Goal: Task Accomplishment & Management: Complete application form

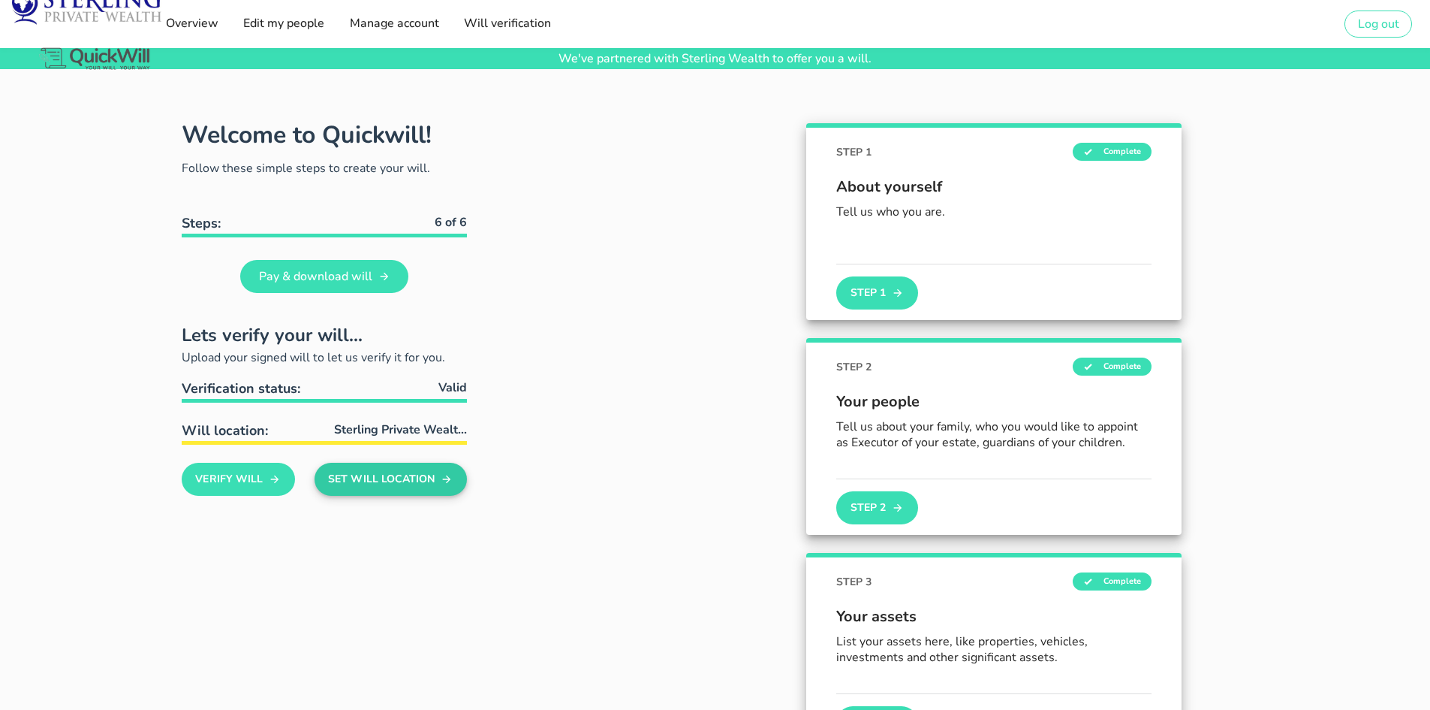
click at [426, 478] on button "Set Will Location" at bounding box center [391, 479] width 152 height 33
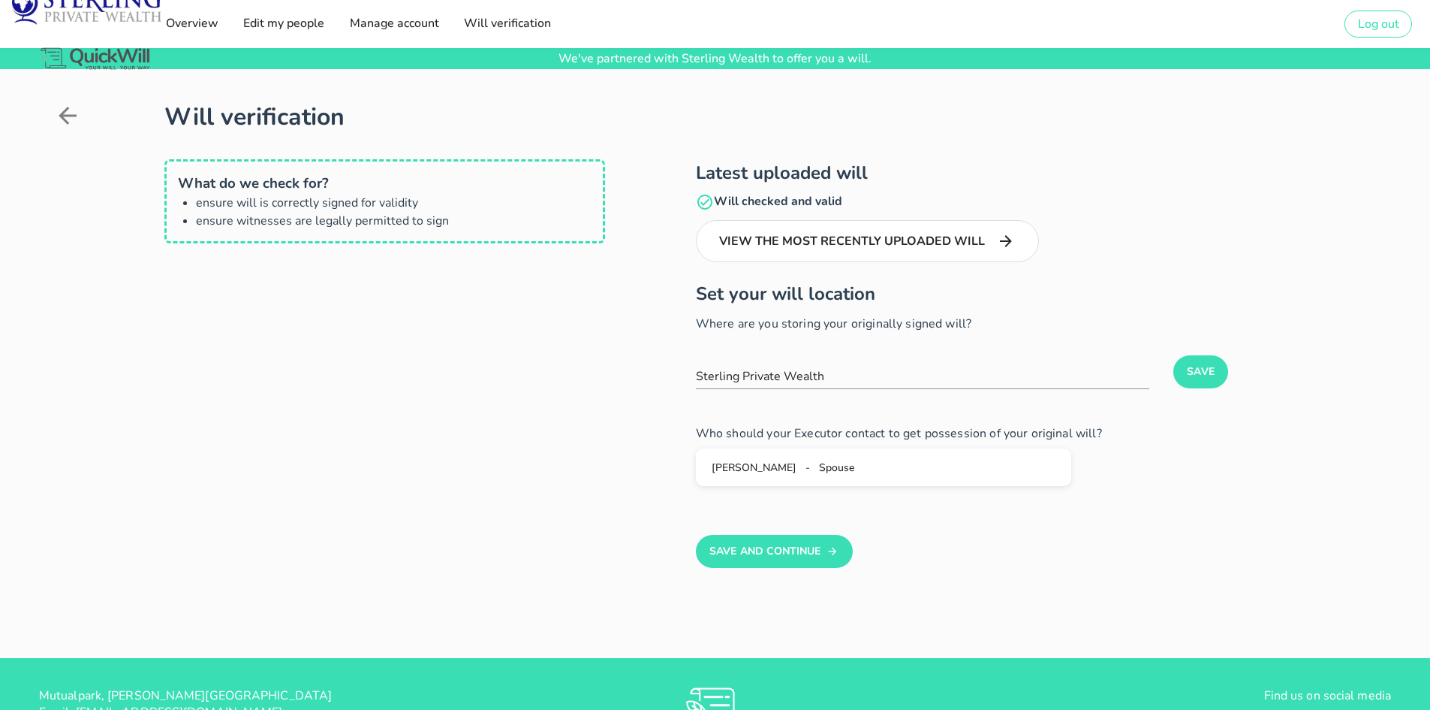
scroll to position [121, 0]
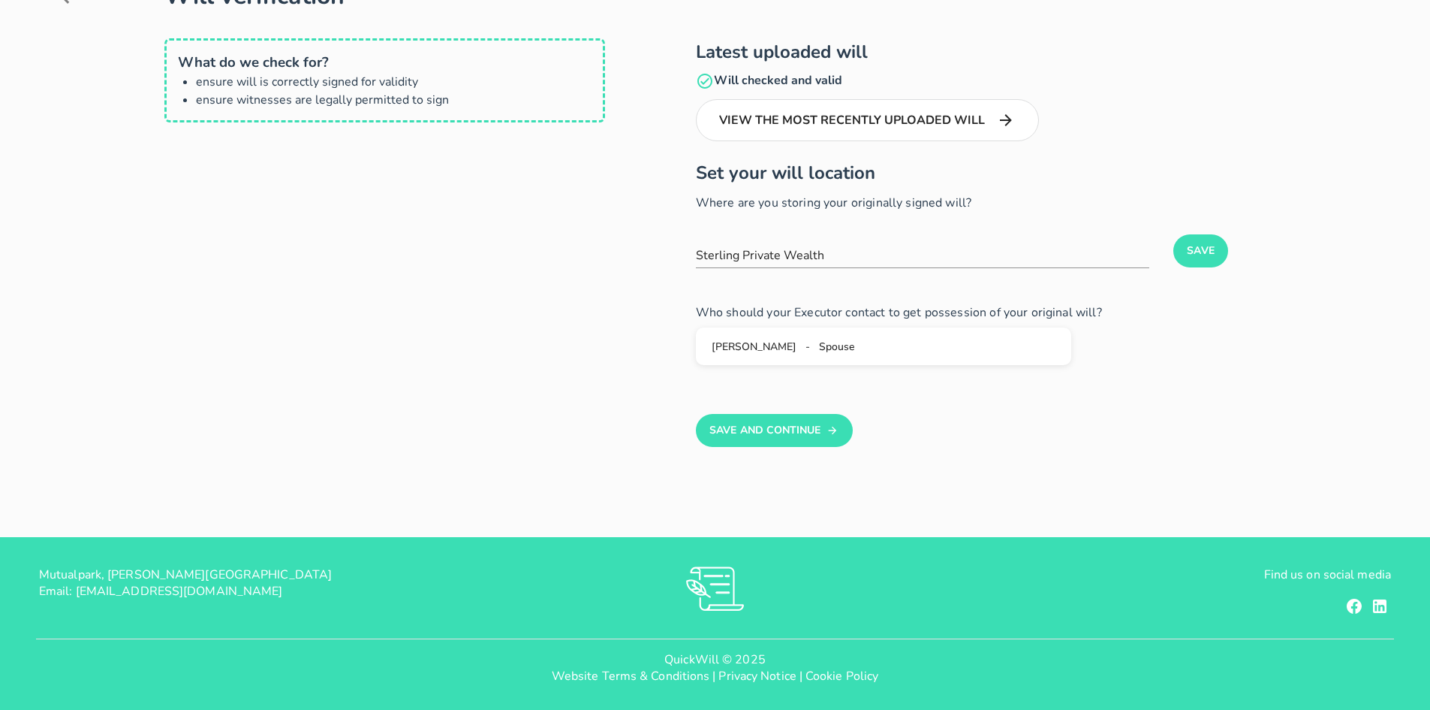
drag, startPoint x: 807, startPoint y: 417, endPoint x: 1069, endPoint y: 399, distance: 262.7
click at [1121, 399] on div "Latest uploaded will Will checked and valid View the most recently uploaded wil…" at bounding box center [990, 237] width 771 height 417
click at [779, 435] on button "Save And Continue" at bounding box center [774, 430] width 157 height 33
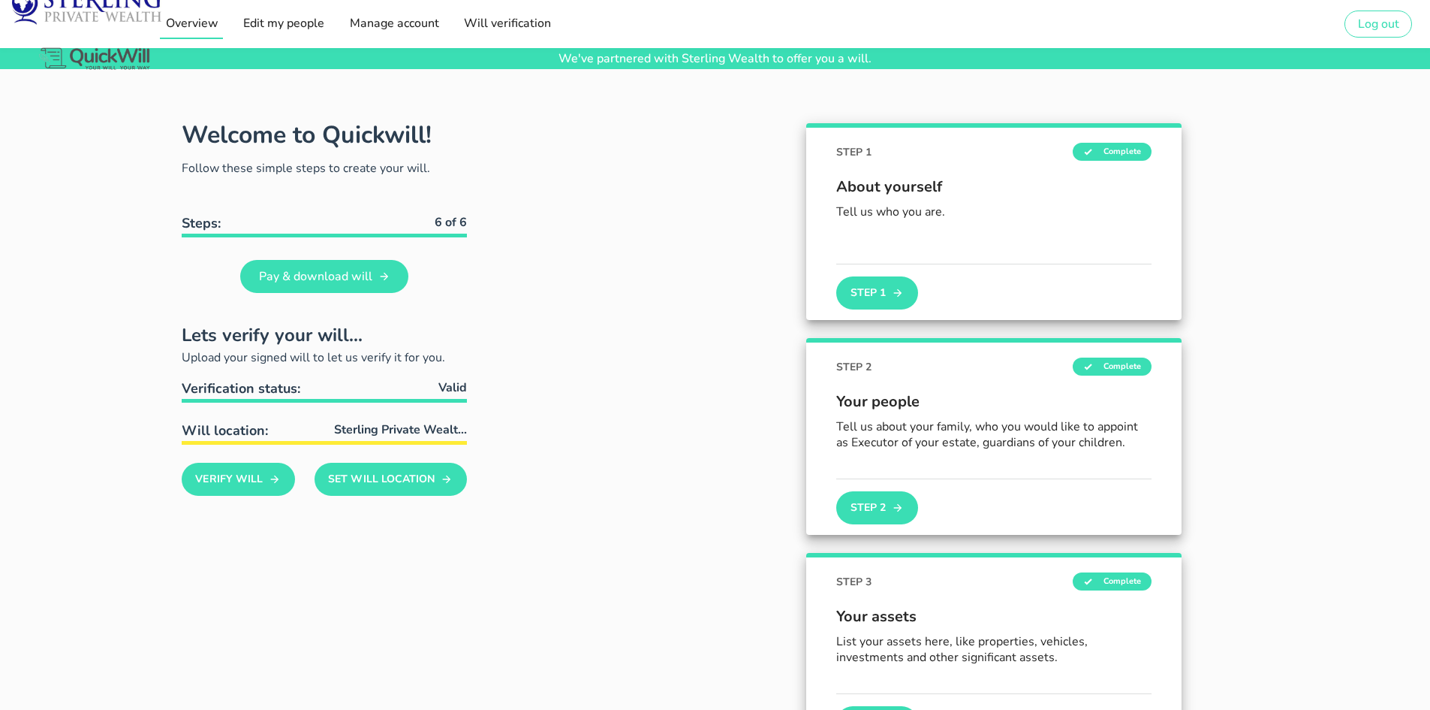
click at [210, 26] on span "Overview" at bounding box center [190, 23] width 53 height 17
click at [399, 26] on span "Manage account" at bounding box center [393, 23] width 90 height 17
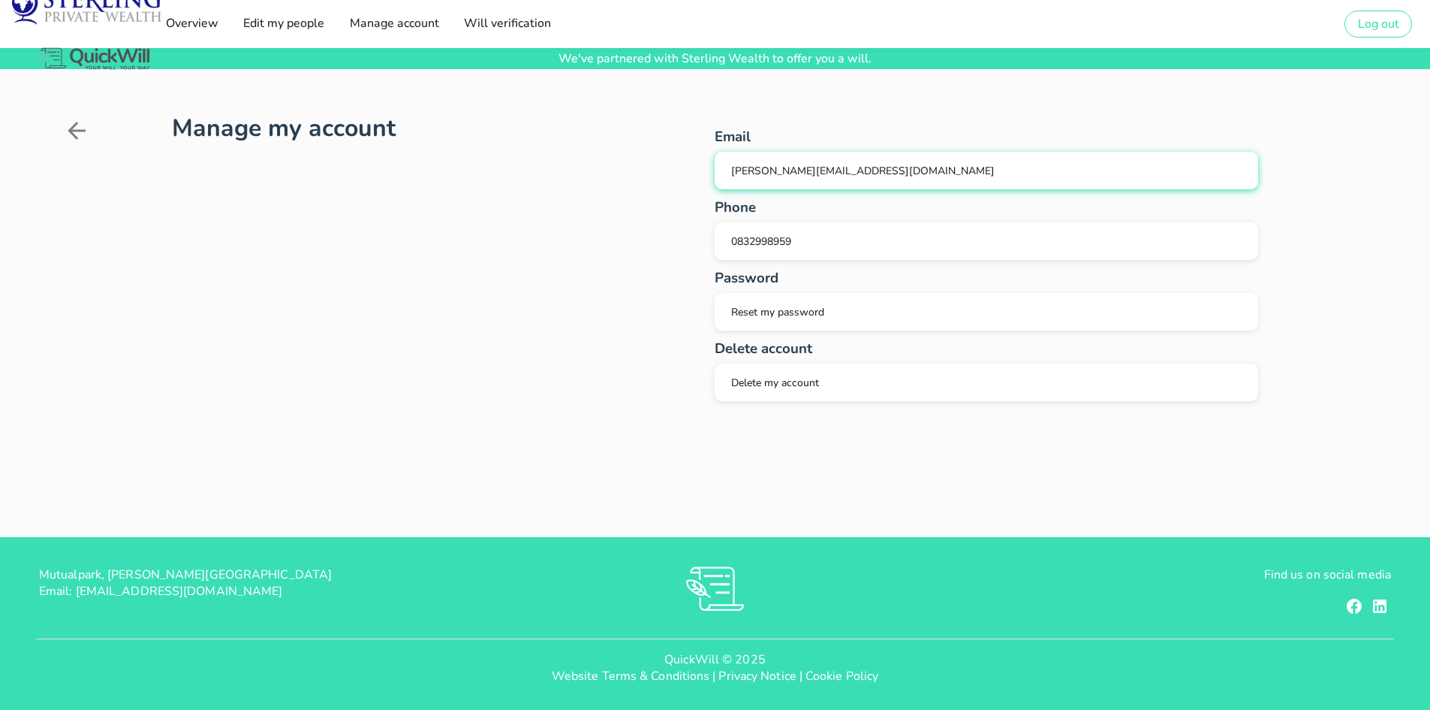
click at [908, 174] on div "[PERSON_NAME][EMAIL_ADDRESS][DOMAIN_NAME]" at bounding box center [987, 171] width 520 height 14
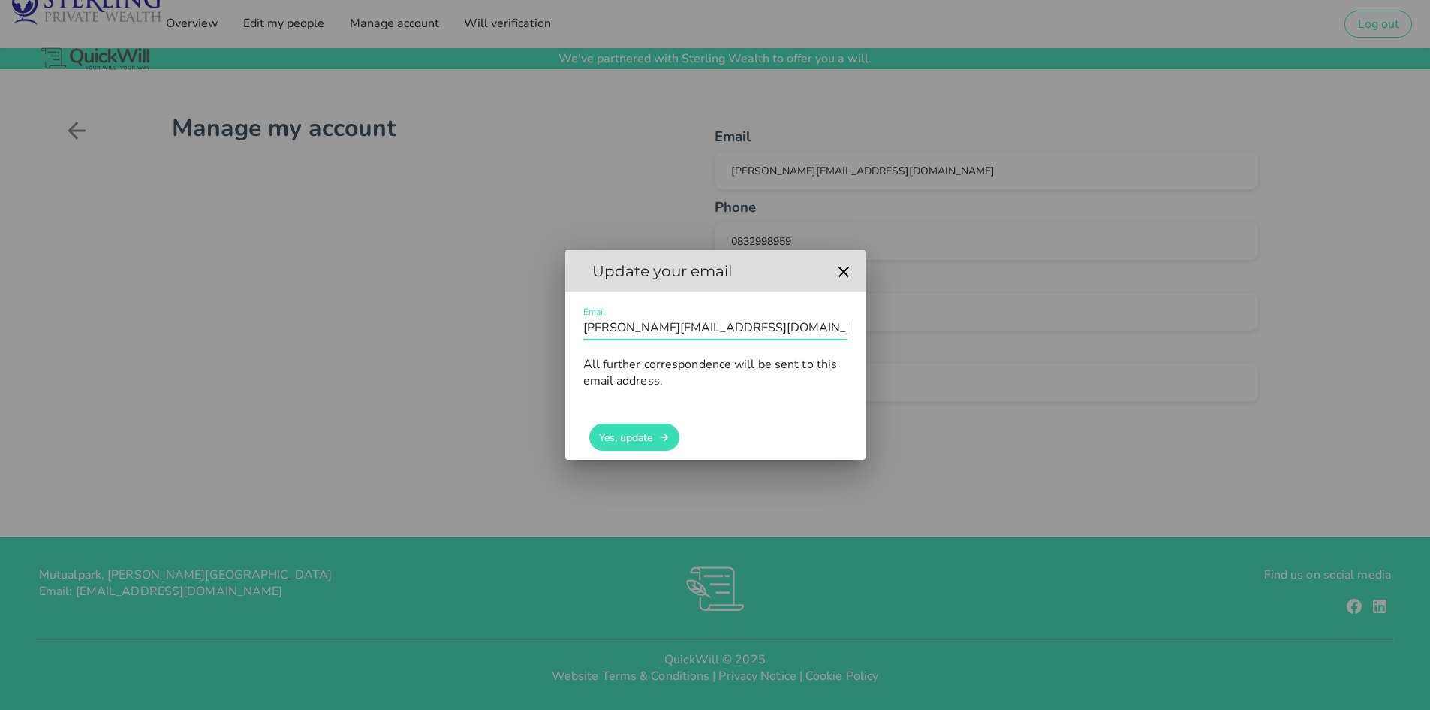
drag, startPoint x: 780, startPoint y: 324, endPoint x: 481, endPoint y: 329, distance: 299.6
click at [481, 329] on div "As an Sterling Wealth customer, you can draft your will for free We've partnere…" at bounding box center [715, 355] width 1430 height 710
click at [631, 428] on button "Yes, update" at bounding box center [634, 436] width 90 height 27
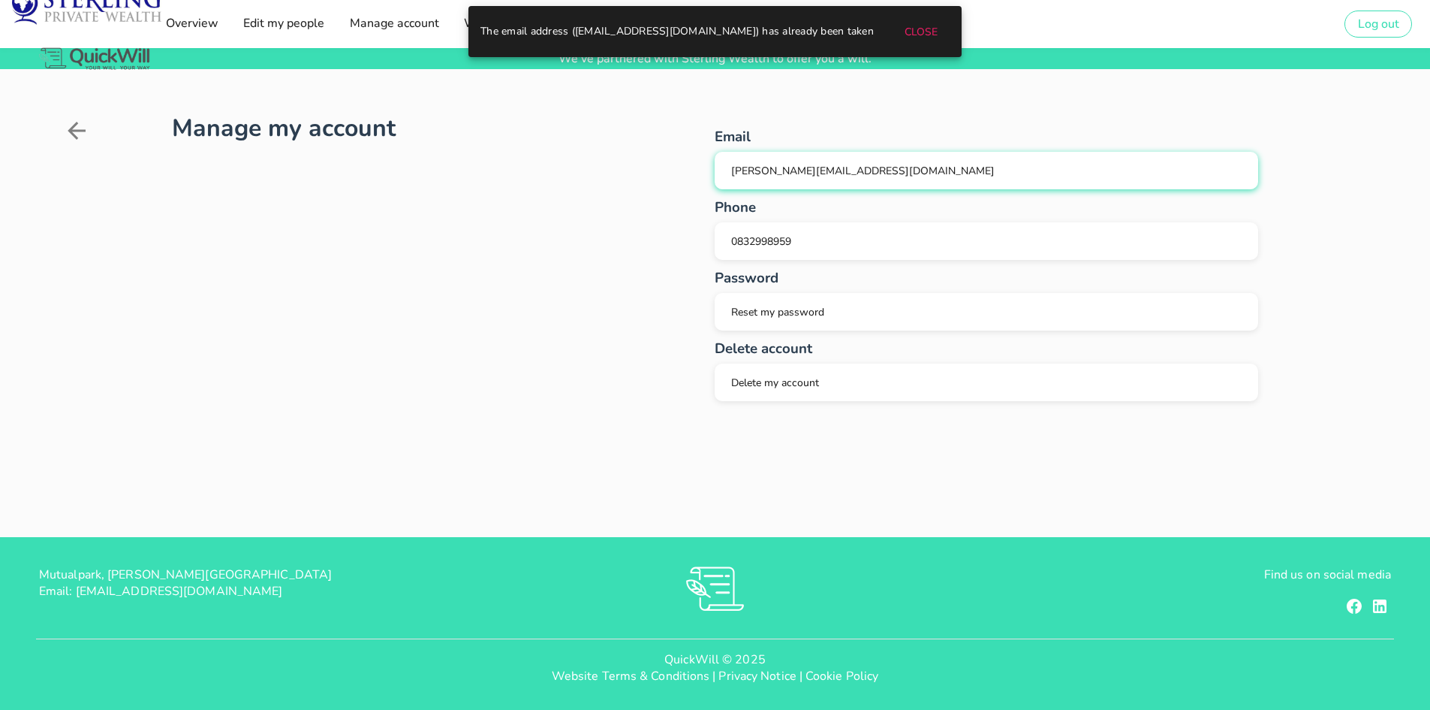
click at [903, 173] on div "[PERSON_NAME][EMAIL_ADDRESS][DOMAIN_NAME]" at bounding box center [987, 171] width 520 height 14
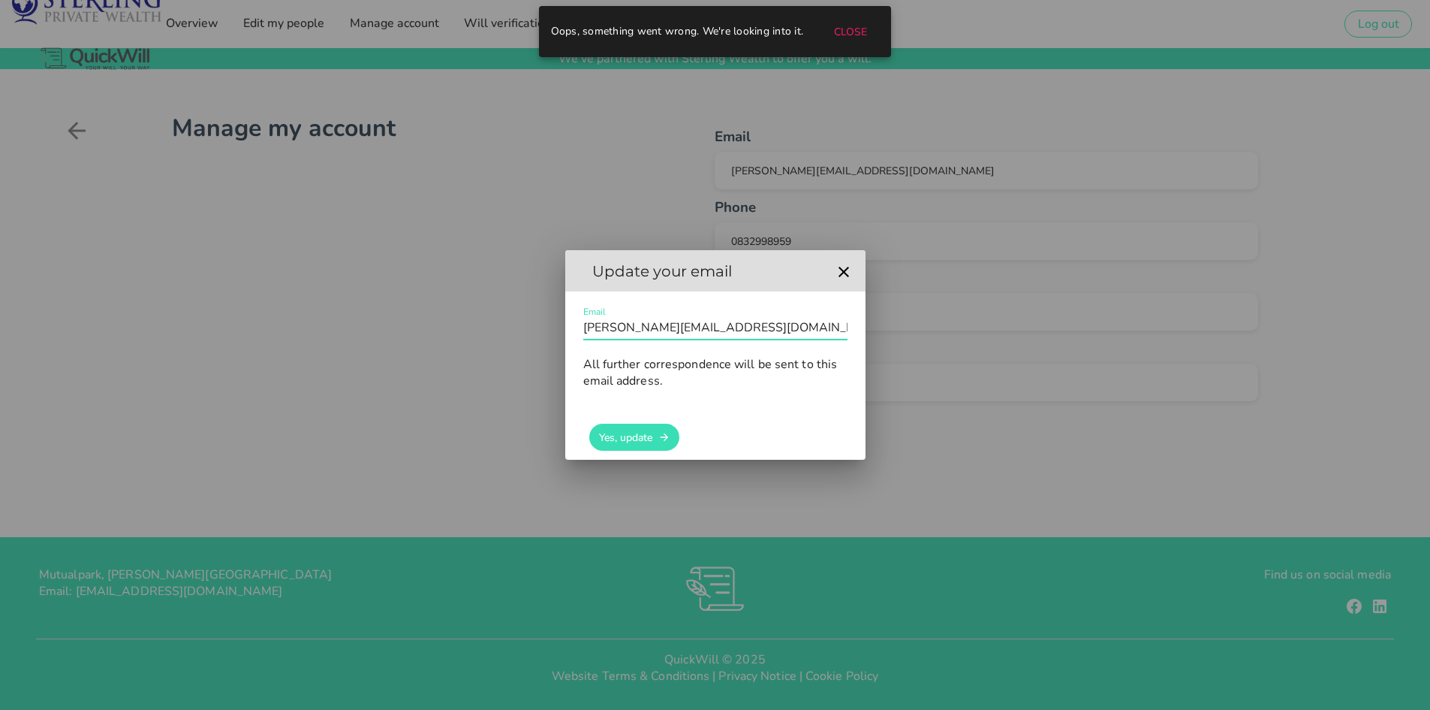
drag, startPoint x: 774, startPoint y: 326, endPoint x: 463, endPoint y: 330, distance: 311.6
click at [463, 330] on div "As an Sterling Wealth customer, you can draft your will for free We've partnere…" at bounding box center [715, 355] width 1430 height 710
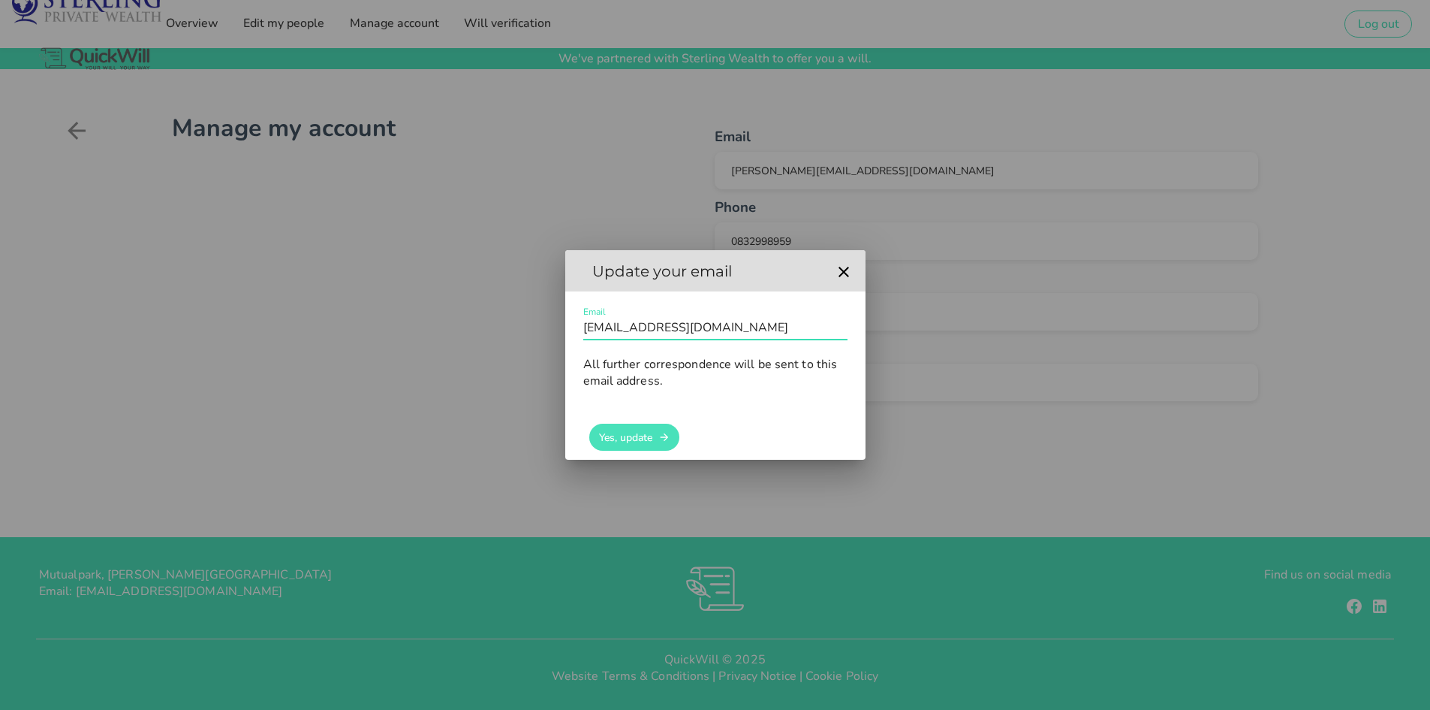
type input "[EMAIL_ADDRESS][DOMAIN_NAME]"
click at [634, 445] on button "Yes, update" at bounding box center [634, 436] width 90 height 27
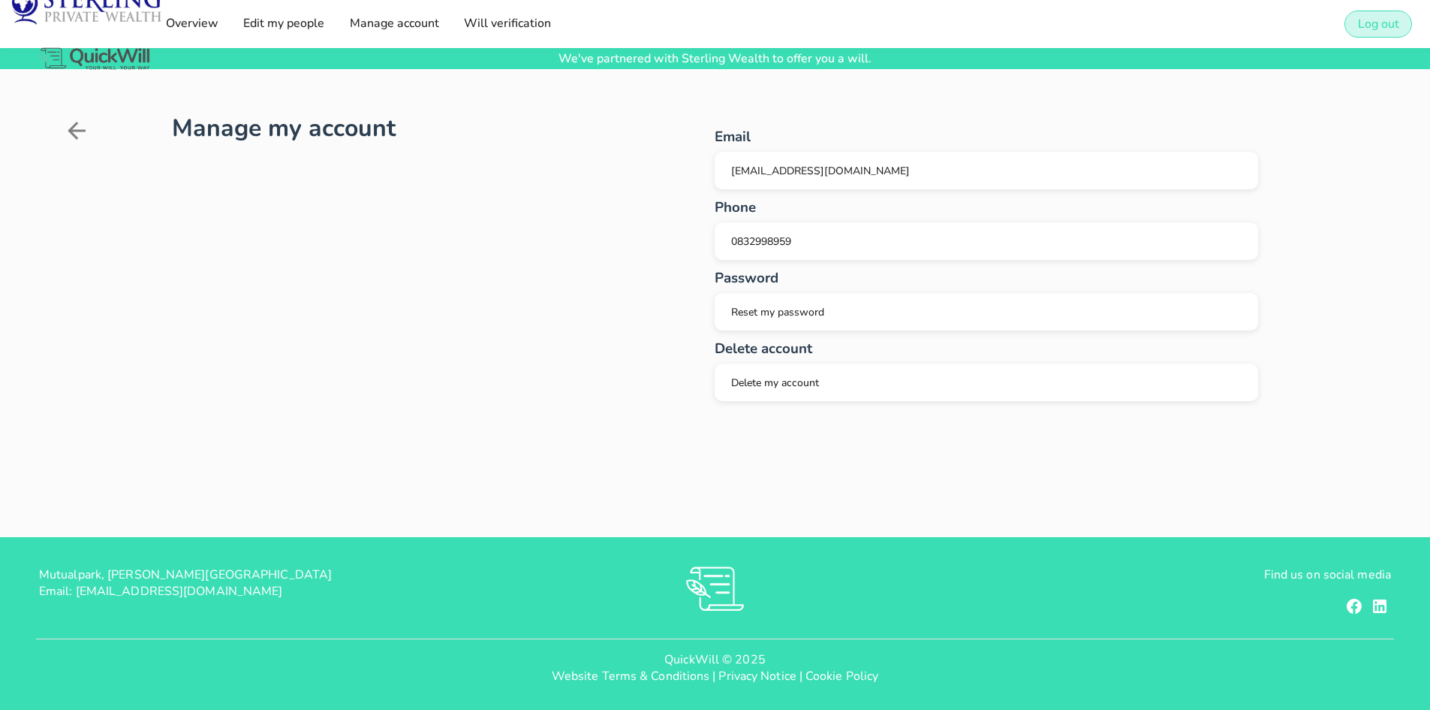
click at [1394, 20] on span "Log out" at bounding box center [1379, 24] width 42 height 17
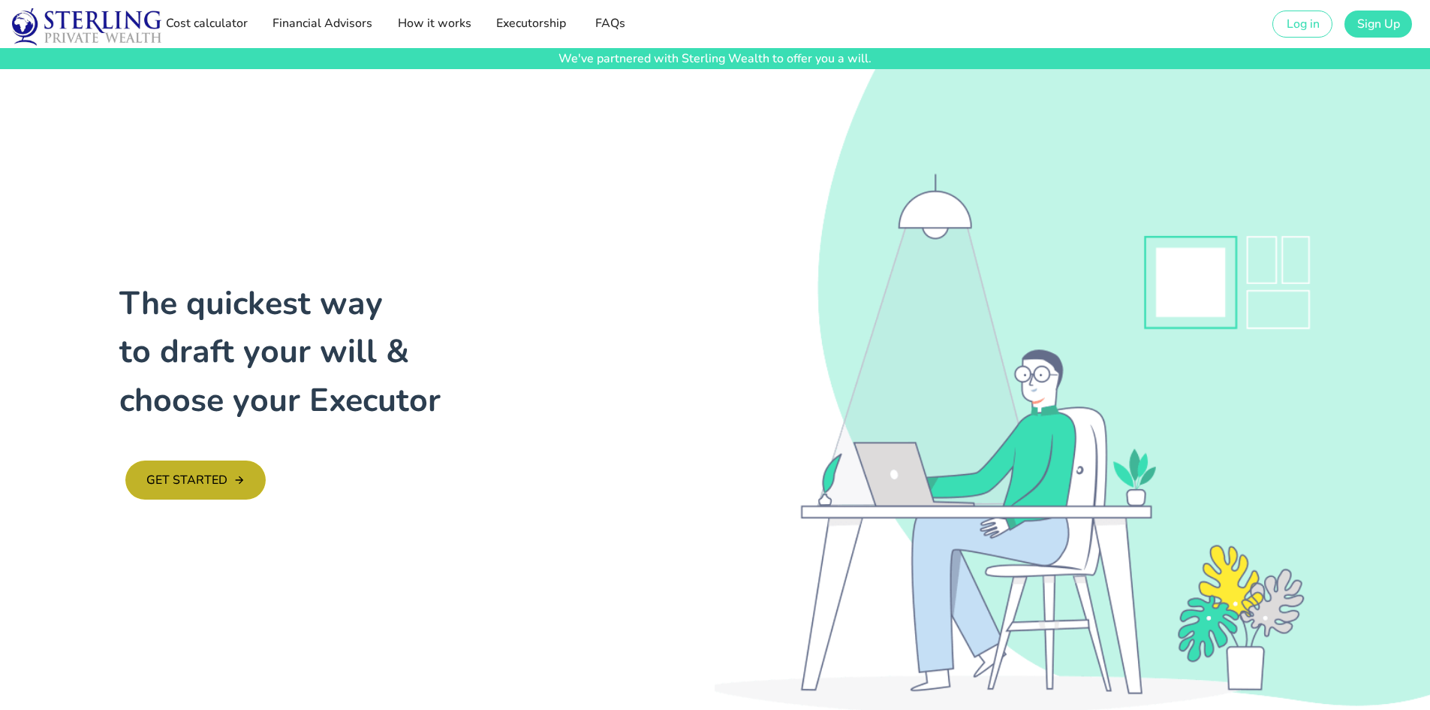
click at [200, 482] on span "GET STARTED" at bounding box center [187, 480] width 82 height 17
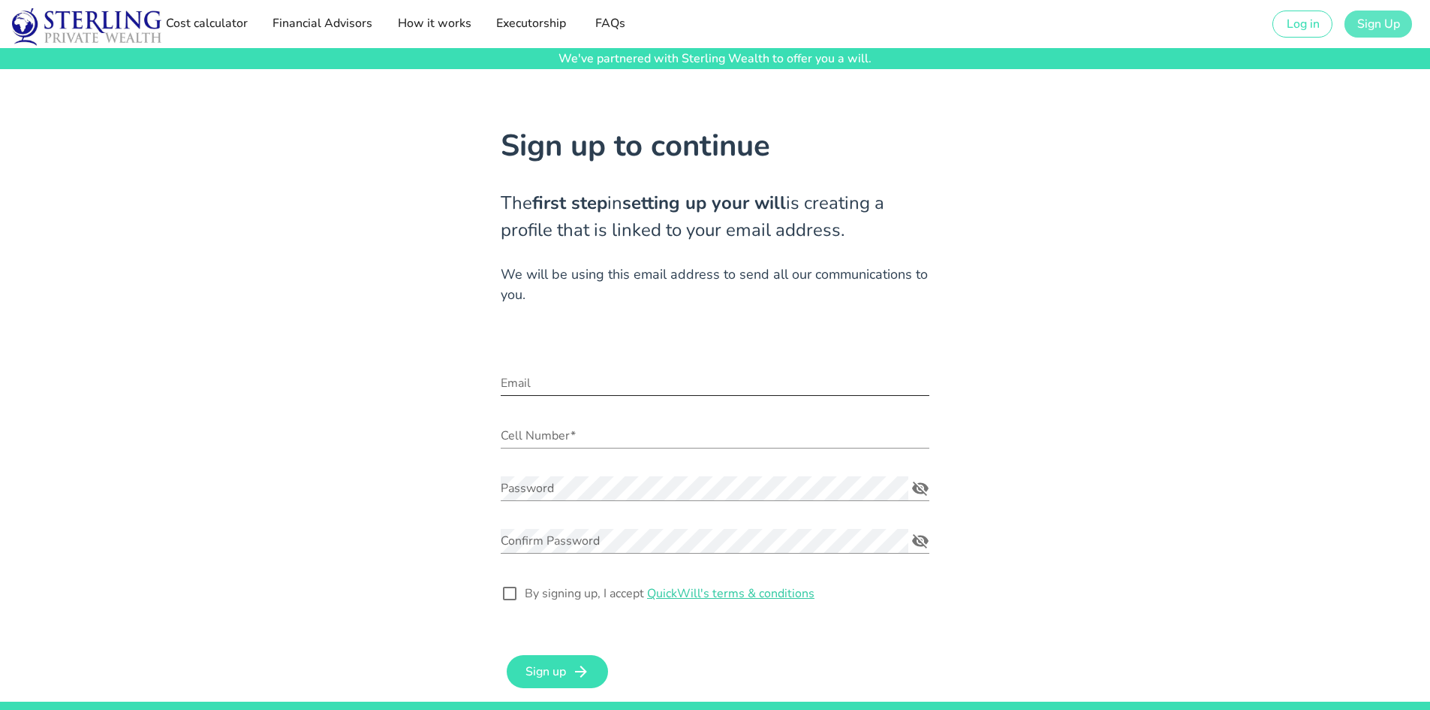
type input "[PERSON_NAME][EMAIL_ADDRESS][DOMAIN_NAME]"
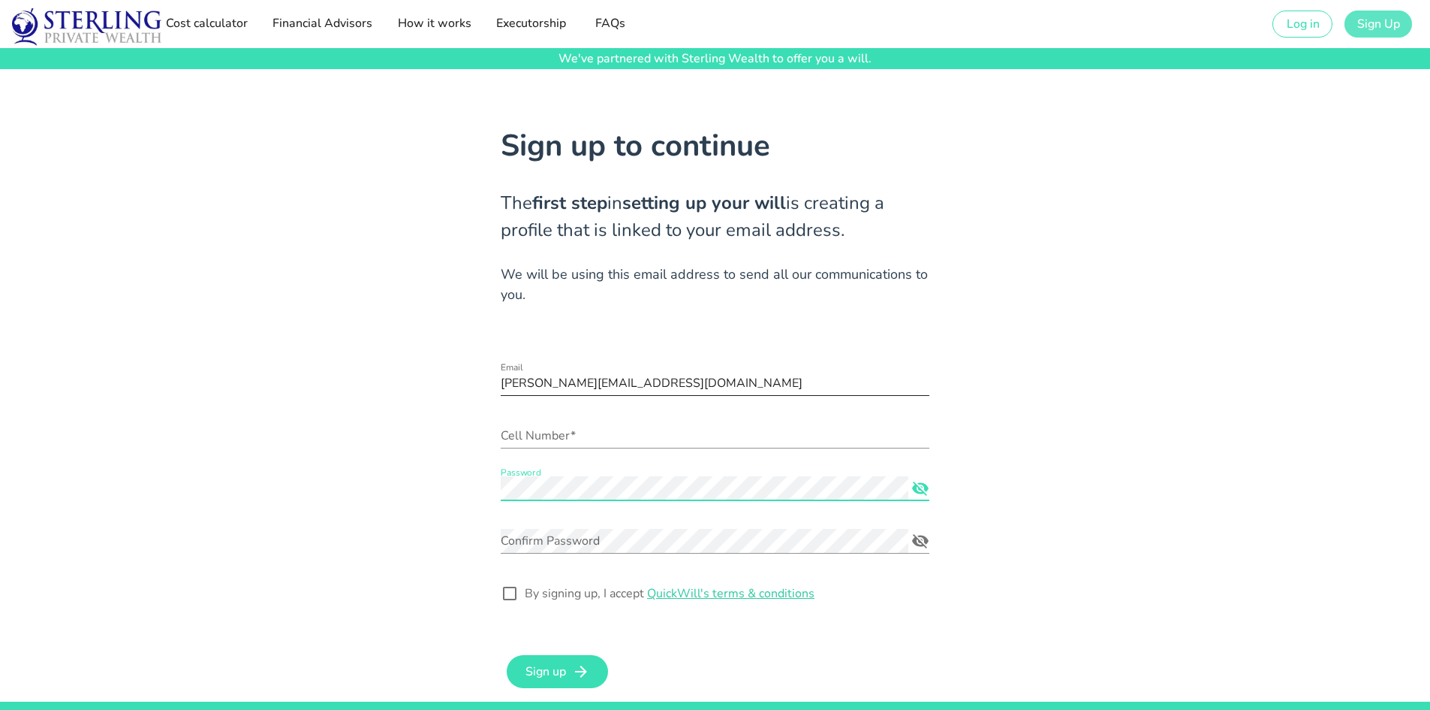
click at [633, 380] on input "[PERSON_NAME][EMAIL_ADDRESS][DOMAIN_NAME]" at bounding box center [715, 383] width 429 height 24
click at [795, 433] on input "Cell Number*" at bounding box center [715, 435] width 429 height 24
type input "0832998959"
click at [921, 483] on icon "Password appended action" at bounding box center [920, 488] width 17 height 14
click at [164, 479] on div "Sign up to continue The first step in setting up your will is creating a profil…" at bounding box center [715, 385] width 1340 height 632
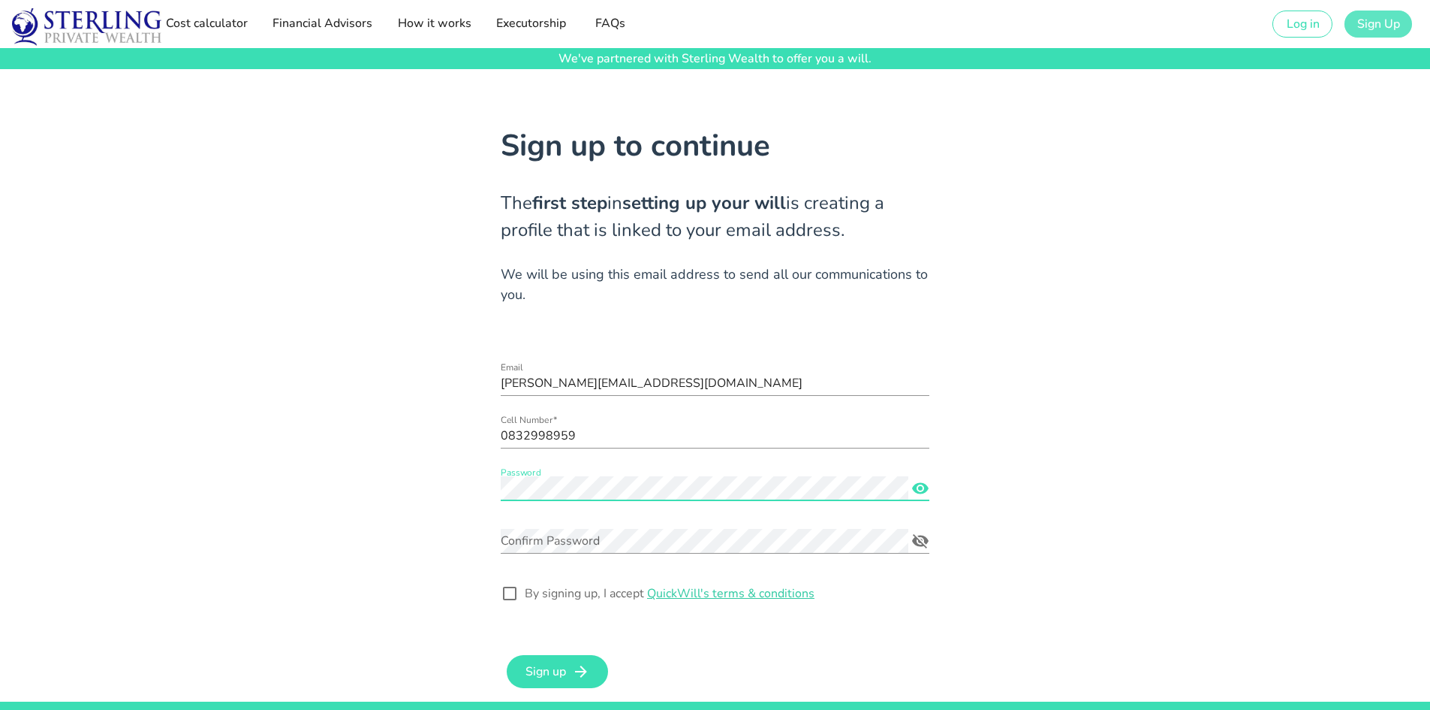
click at [457, 487] on div "Sign up to continue The first step in setting up your will is creating a profil…" at bounding box center [715, 385] width 1340 height 632
click at [539, 531] on div "Confirm Password" at bounding box center [705, 541] width 408 height 24
drag, startPoint x: 1058, startPoint y: 614, endPoint x: 1046, endPoint y: 610, distance: 12.8
click at [1058, 613] on div "Sign up to continue The first step in setting up your will is creating a profil…" at bounding box center [715, 385] width 1340 height 632
click at [508, 588] on div at bounding box center [510, 593] width 26 height 26
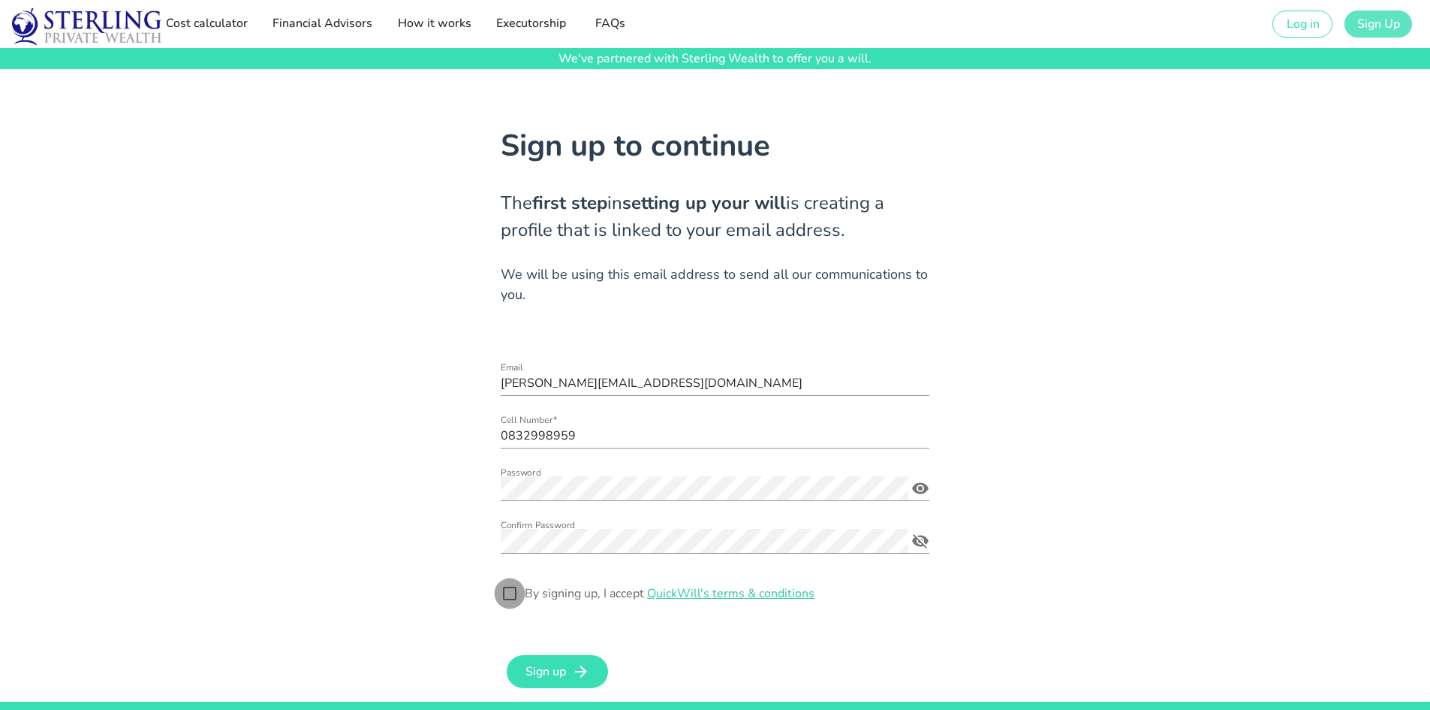
checkbox input "true"
click at [574, 669] on icon "submit" at bounding box center [581, 671] width 18 height 18
